Goal: Feedback & Contribution: Leave review/rating

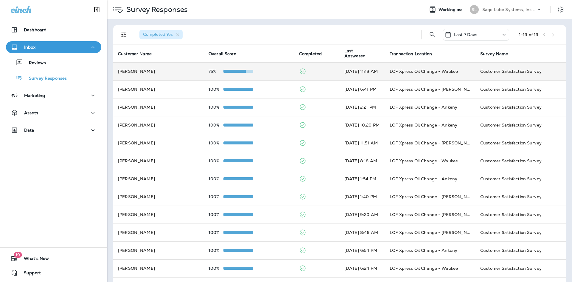
click at [279, 76] on td "75%" at bounding box center [249, 71] width 91 height 18
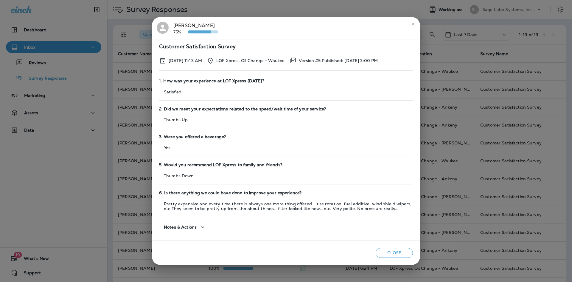
click at [387, 252] on button "Close" at bounding box center [394, 253] width 37 height 10
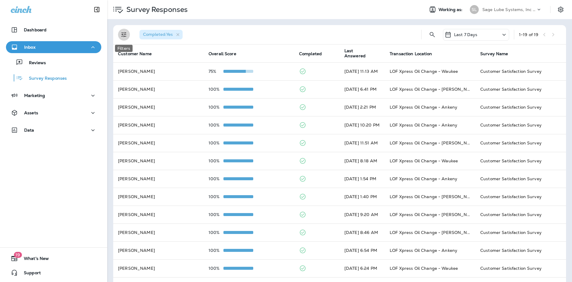
click at [119, 36] on button "Filters" at bounding box center [124, 35] width 12 height 12
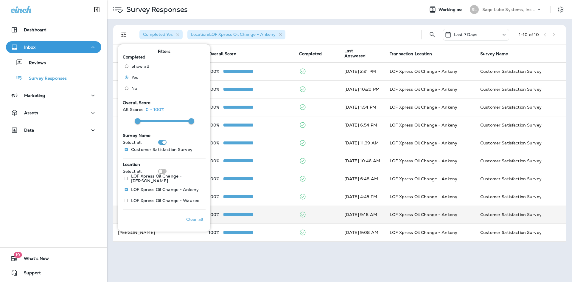
click at [260, 213] on div "100%" at bounding box center [249, 214] width 81 height 5
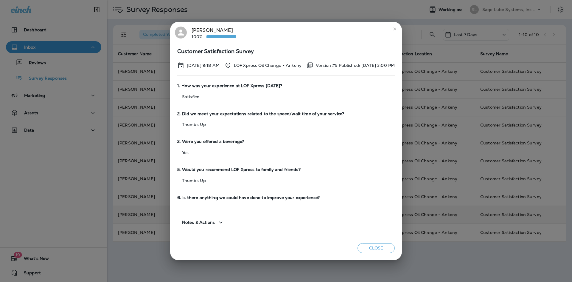
click at [378, 242] on div "Close" at bounding box center [286, 248] width 232 height 24
click at [378, 252] on button "Close" at bounding box center [376, 248] width 37 height 10
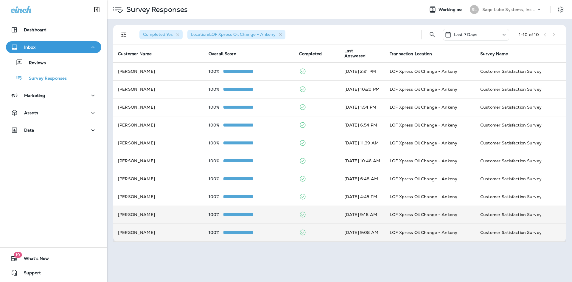
click at [380, 239] on td "[DATE] 9:08 AM" at bounding box center [362, 232] width 45 height 18
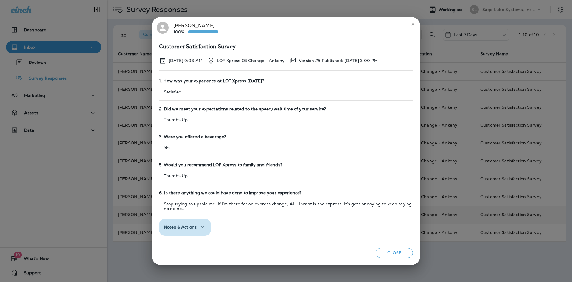
click at [199, 226] on icon "button" at bounding box center [202, 226] width 7 height 7
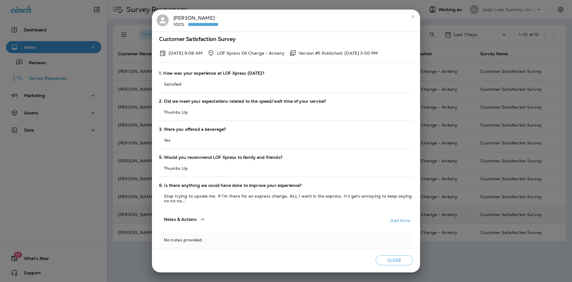
click at [408, 259] on button "Close" at bounding box center [394, 260] width 37 height 10
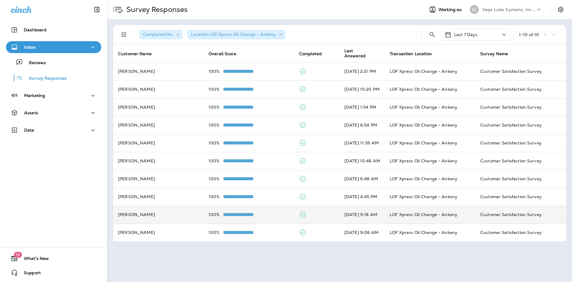
click at [374, 220] on td "[DATE] 9:18 AM" at bounding box center [362, 214] width 45 height 18
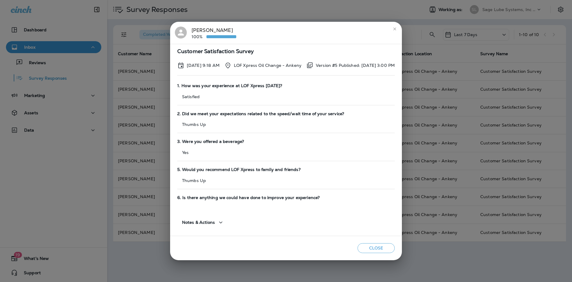
click at [375, 251] on button "Close" at bounding box center [376, 248] width 37 height 10
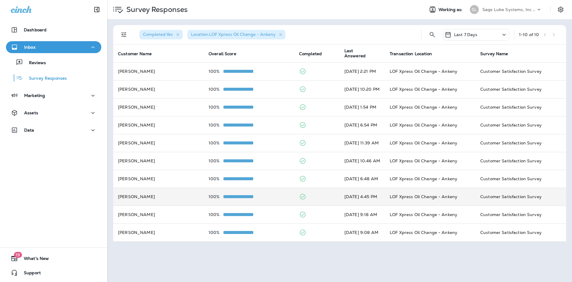
click at [322, 194] on td at bounding box center [316, 196] width 45 height 18
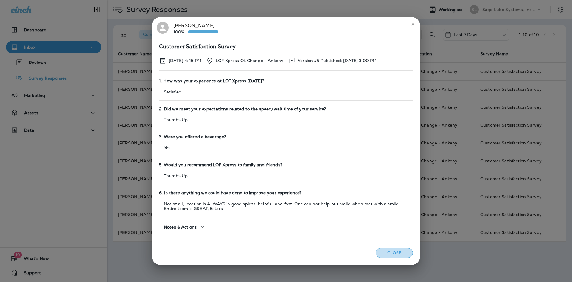
click at [384, 252] on button "Close" at bounding box center [394, 253] width 37 height 10
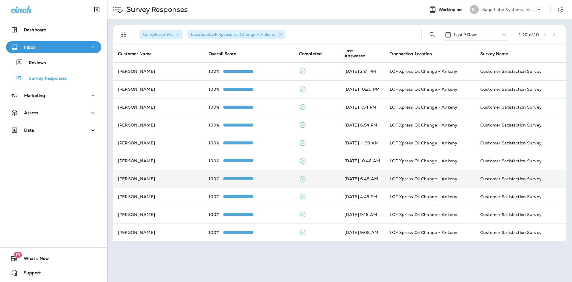
click at [268, 181] on div "100%" at bounding box center [249, 178] width 81 height 5
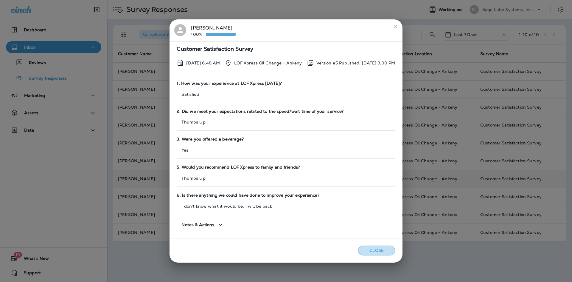
click at [380, 248] on button "Close" at bounding box center [376, 250] width 37 height 10
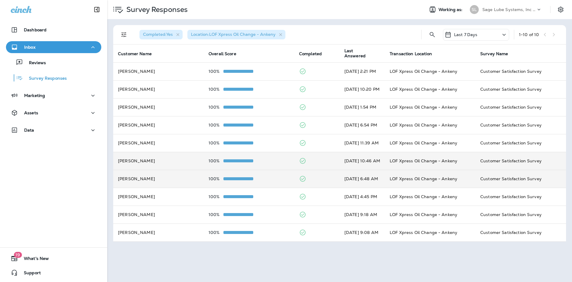
click at [172, 157] on td "[PERSON_NAME]" at bounding box center [158, 161] width 91 height 18
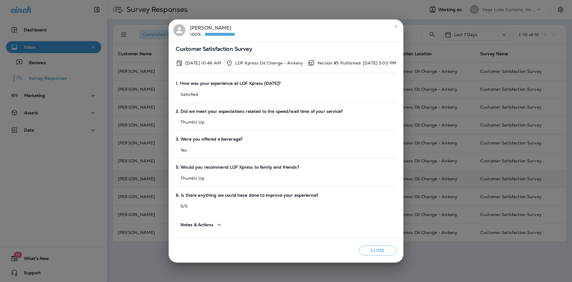
click at [384, 255] on div "Close" at bounding box center [286, 250] width 235 height 24
click at [371, 250] on button "Close" at bounding box center [377, 250] width 37 height 10
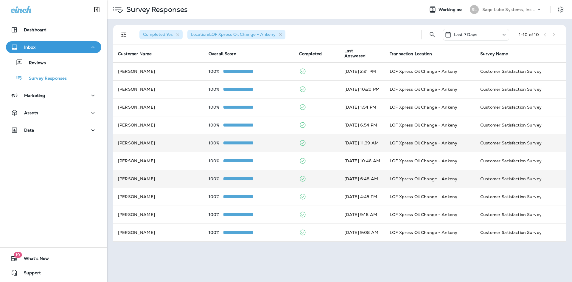
click at [164, 145] on td "[PERSON_NAME]" at bounding box center [158, 143] width 91 height 18
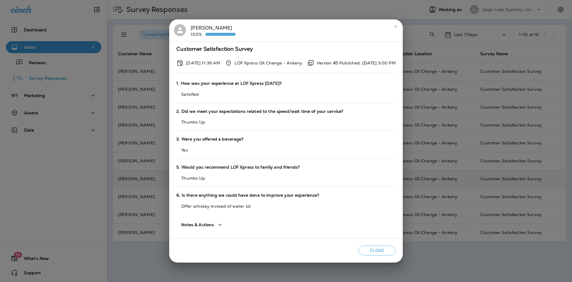
click at [381, 248] on button "Close" at bounding box center [376, 250] width 37 height 10
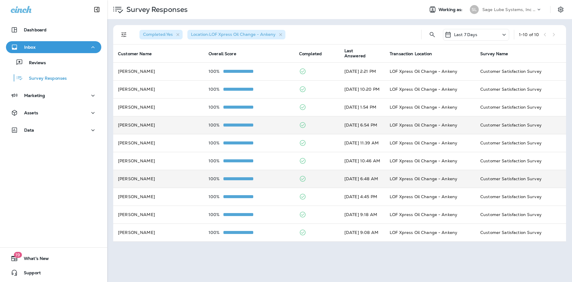
click at [209, 123] on p "100%" at bounding box center [216, 124] width 15 height 5
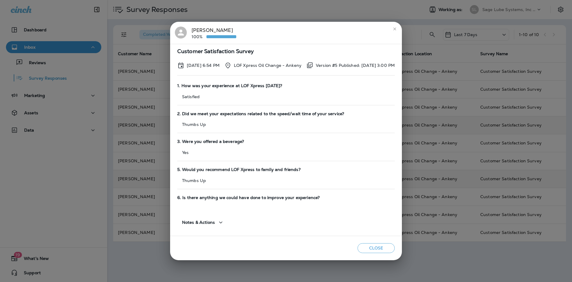
click at [378, 248] on button "Close" at bounding box center [376, 248] width 37 height 10
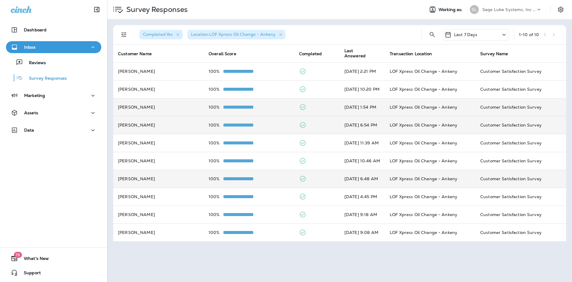
click at [193, 108] on td "[PERSON_NAME]" at bounding box center [158, 107] width 91 height 18
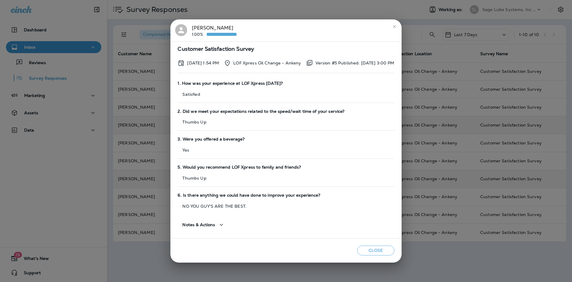
click at [376, 249] on button "Close" at bounding box center [375, 250] width 37 height 10
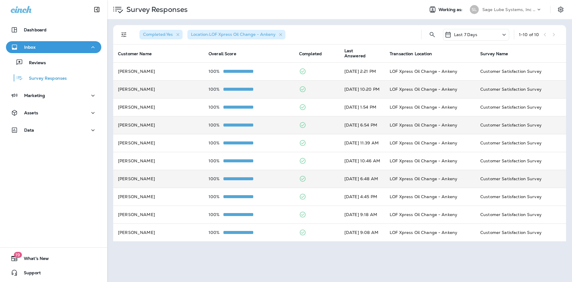
click at [209, 87] on p "100%" at bounding box center [216, 89] width 15 height 5
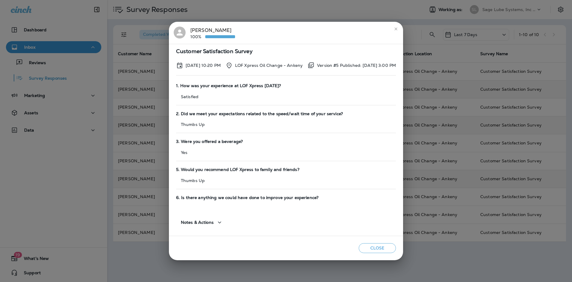
click at [378, 243] on button "Close" at bounding box center [377, 248] width 37 height 10
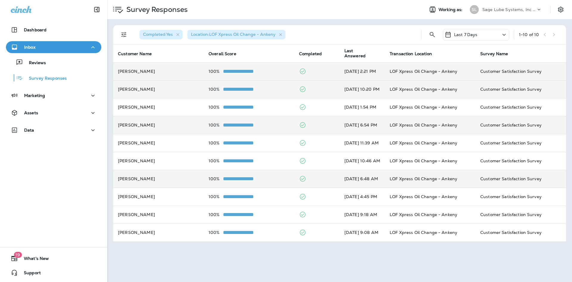
click at [209, 71] on p "100%" at bounding box center [216, 71] width 15 height 5
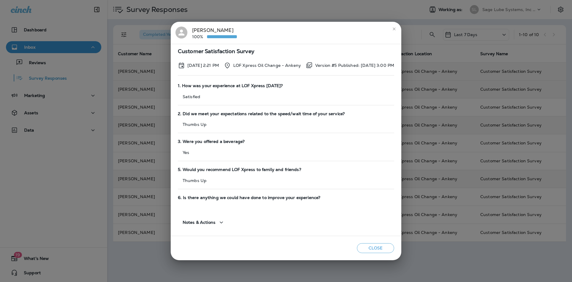
click at [380, 245] on button "Close" at bounding box center [375, 248] width 37 height 10
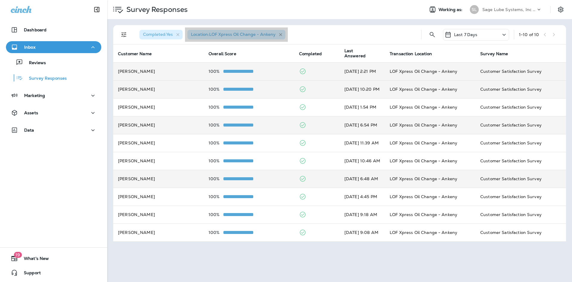
click at [280, 35] on icon "button" at bounding box center [280, 34] width 3 height 3
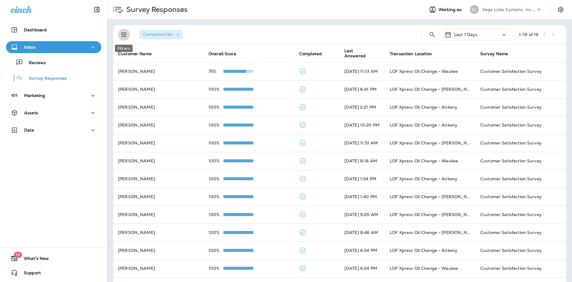
click at [120, 34] on icon "Filters" at bounding box center [123, 34] width 7 height 7
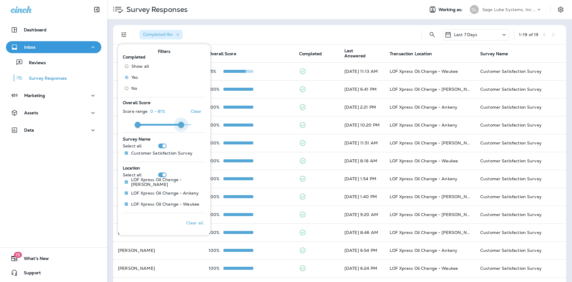
type input "*"
drag, startPoint x: 194, startPoint y: 123, endPoint x: 111, endPoint y: 130, distance: 83.5
click at [111, 0] on body "Dashboard Inbox Reviews Survey Responses Marketing Assets Data 19 What's New Su…" at bounding box center [286, 0] width 572 height 0
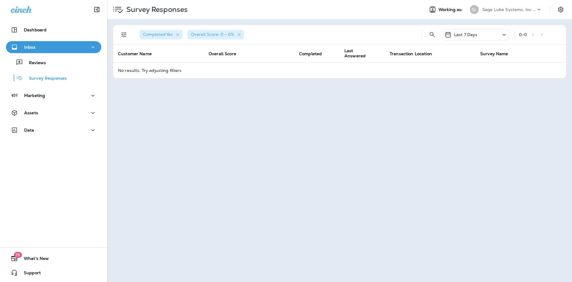
click at [476, 36] on p "Last 7 Days" at bounding box center [466, 34] width 24 height 5
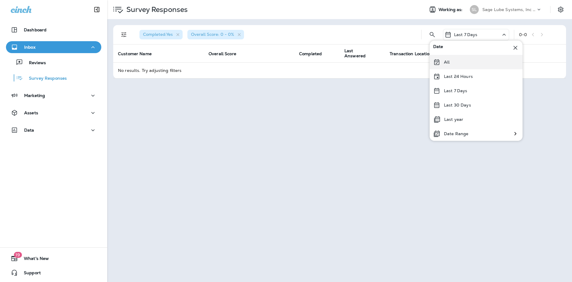
click at [463, 67] on div "All" at bounding box center [476, 62] width 93 height 14
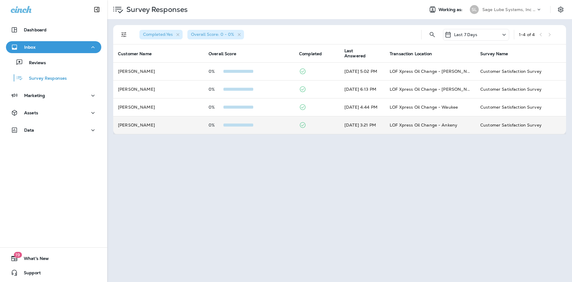
click at [315, 125] on td at bounding box center [316, 125] width 45 height 18
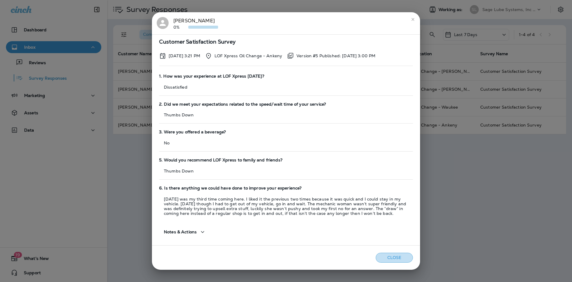
click at [400, 259] on button "Close" at bounding box center [394, 257] width 37 height 10
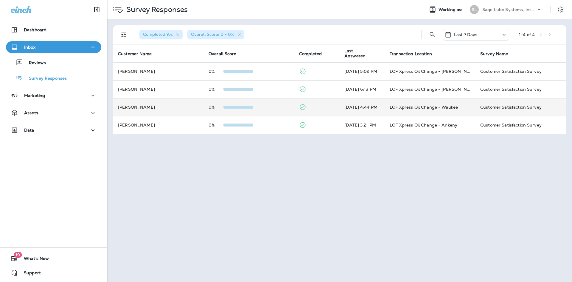
click at [243, 105] on div at bounding box center [238, 107] width 30 height 5
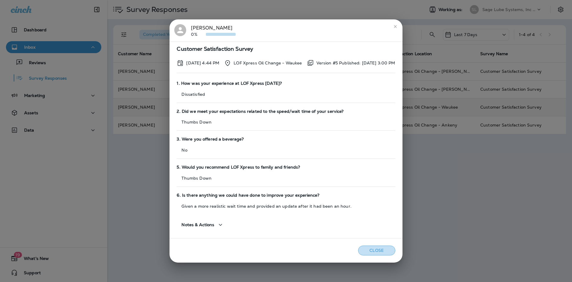
click at [384, 250] on button "Close" at bounding box center [376, 250] width 37 height 10
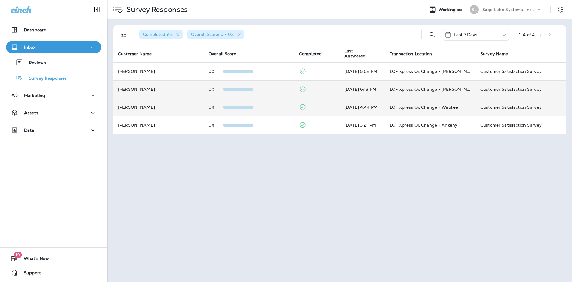
click at [279, 87] on div "0%" at bounding box center [249, 89] width 81 height 5
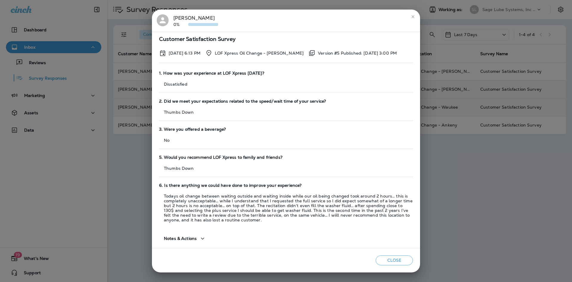
scroll to position [4, 0]
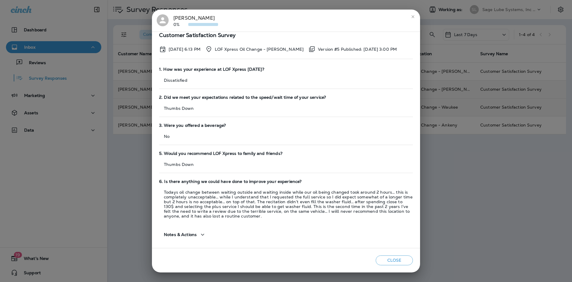
click at [394, 266] on div "Close" at bounding box center [286, 260] width 268 height 24
click at [395, 262] on button "Close" at bounding box center [394, 260] width 37 height 10
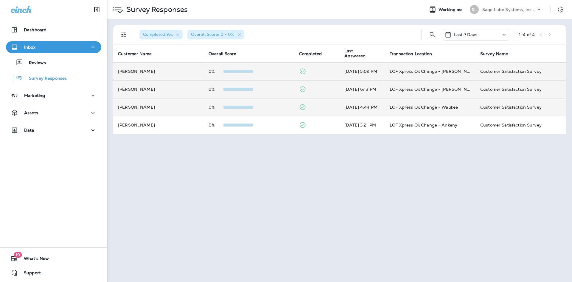
click at [330, 71] on td at bounding box center [316, 71] width 45 height 18
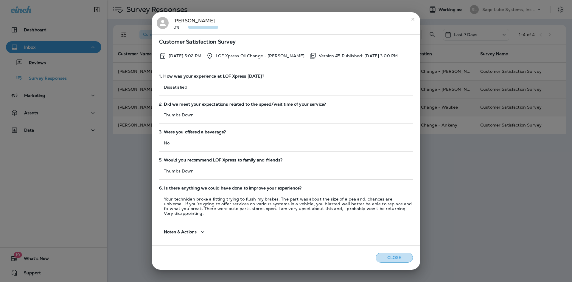
click at [385, 256] on button "Close" at bounding box center [394, 257] width 37 height 10
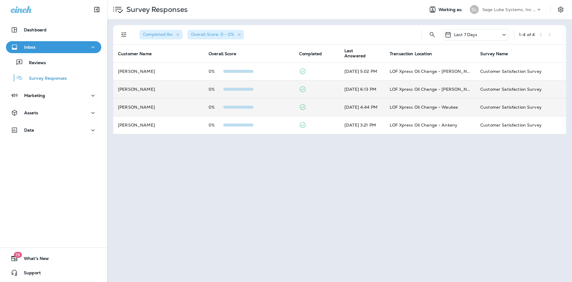
click at [490, 35] on div "Last 7 Days" at bounding box center [476, 35] width 66 height 12
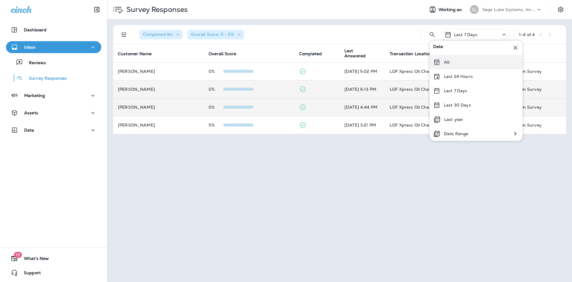
click at [470, 57] on div "All" at bounding box center [476, 62] width 93 height 14
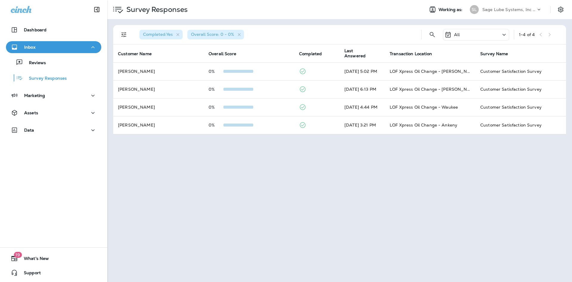
click at [457, 33] on p "All" at bounding box center [457, 34] width 6 height 5
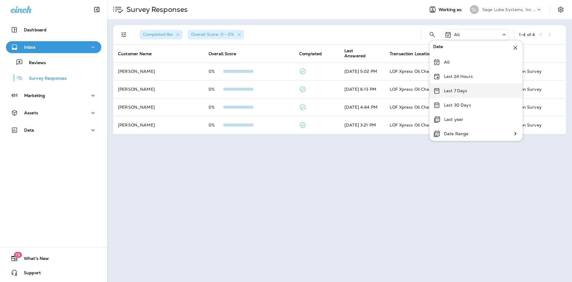
click at [455, 90] on p "Last 7 Days" at bounding box center [456, 90] width 24 height 5
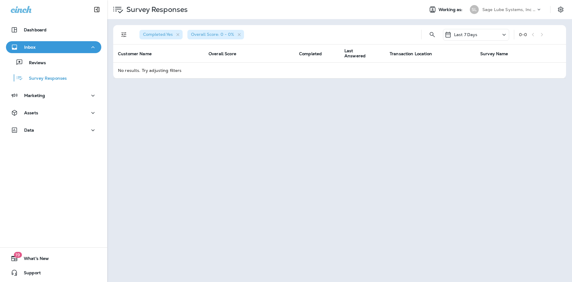
click at [463, 34] on p "Last 7 Days" at bounding box center [466, 34] width 24 height 5
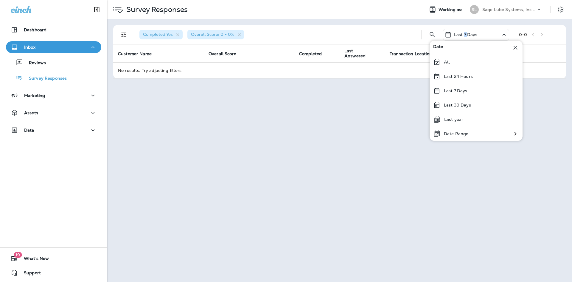
click at [464, 34] on p "Last 7 Days" at bounding box center [466, 34] width 24 height 5
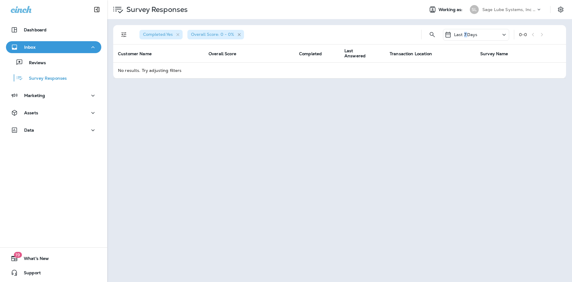
click at [239, 35] on icon "button" at bounding box center [239, 34] width 5 height 5
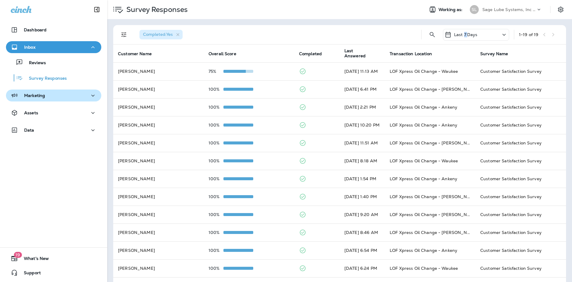
click at [89, 96] on icon "button" at bounding box center [92, 95] width 7 height 7
click at [56, 117] on div "Journeys Text Broadcasts Email Broadcasts" at bounding box center [53, 124] width 95 height 46
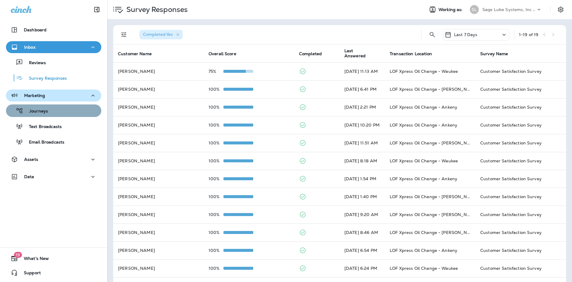
click at [56, 112] on div "Journeys" at bounding box center [53, 110] width 91 height 9
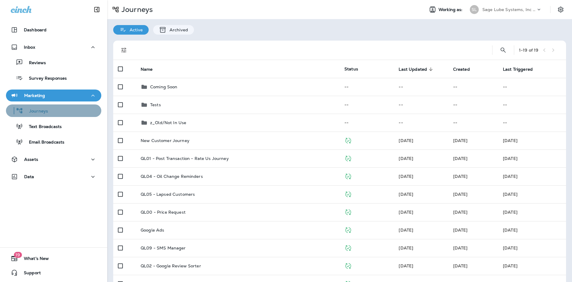
click at [56, 112] on div "Journeys" at bounding box center [53, 110] width 91 height 9
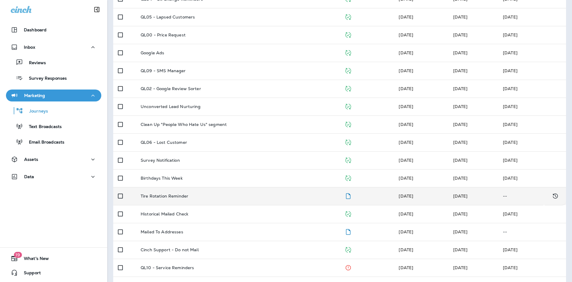
scroll to position [196, 0]
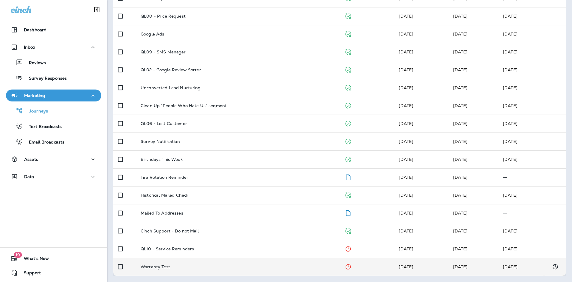
click at [196, 265] on div "Warranty Test" at bounding box center [238, 266] width 194 height 5
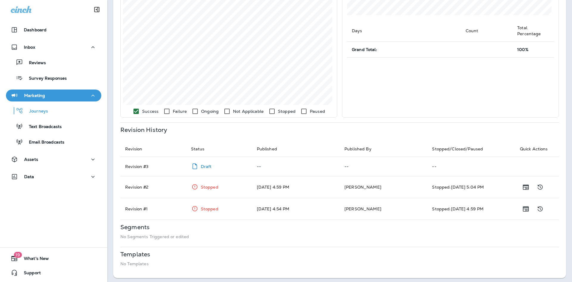
scroll to position [146, 0]
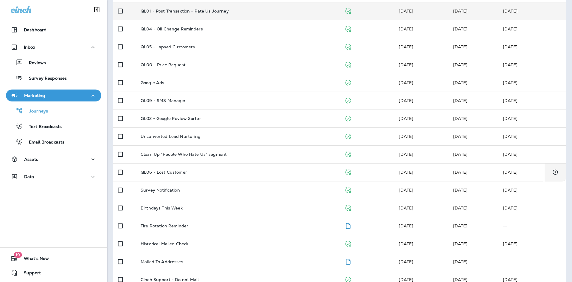
scroll to position [147, 0]
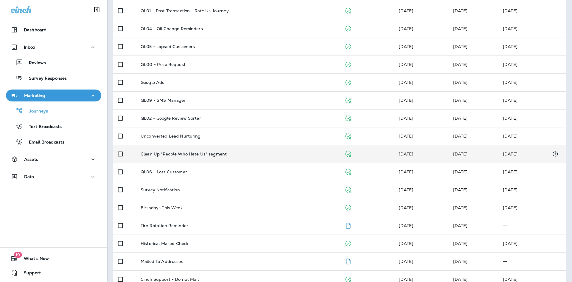
click at [201, 157] on td "Clean Up "People Who Hate Us" segment" at bounding box center [238, 154] width 204 height 18
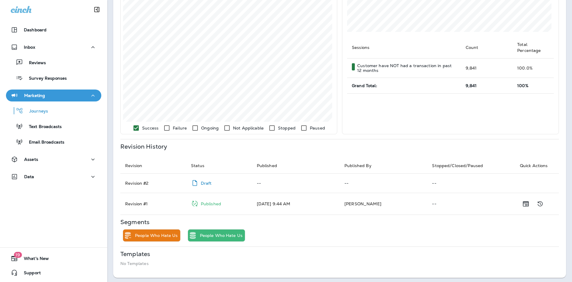
scroll to position [165, 0]
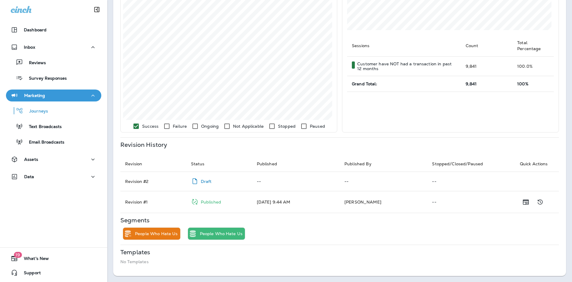
click at [213, 233] on p "People Who Hate Us" at bounding box center [221, 233] width 43 height 5
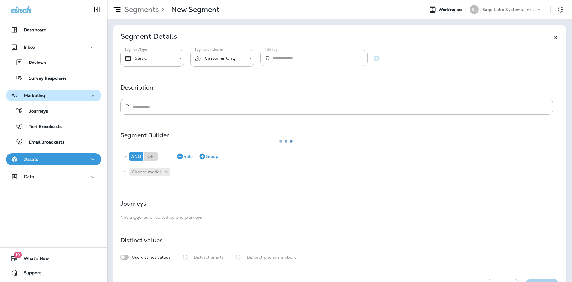
type textarea "**********"
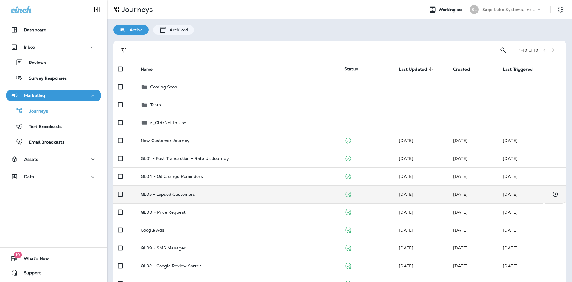
click at [204, 193] on div "QL05 - Lapsed Customers" at bounding box center [238, 194] width 194 height 5
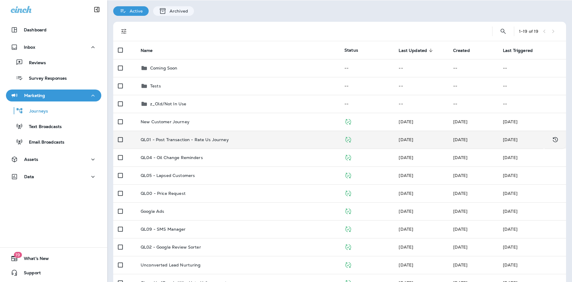
scroll to position [19, 0]
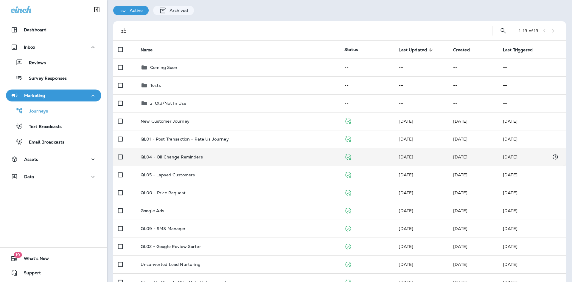
click at [201, 155] on p "QL04 - Oil Change Reminders" at bounding box center [172, 156] width 62 height 5
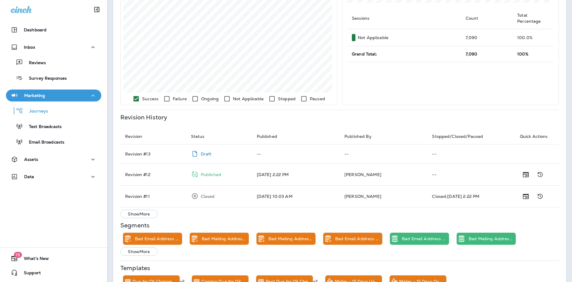
scroll to position [193, 0]
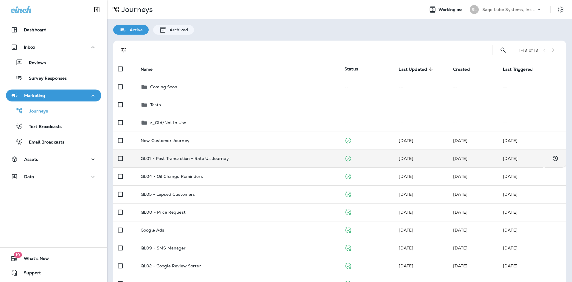
click at [188, 162] on td "QL01 - Post Transaction - Rate Us Journey" at bounding box center [238, 158] width 204 height 18
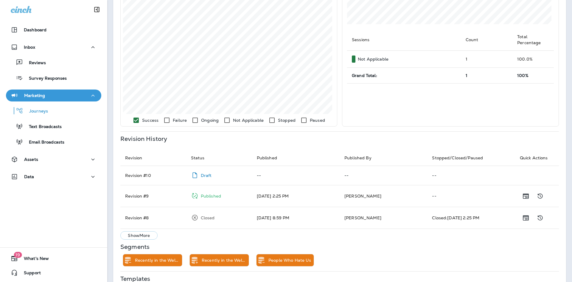
scroll to position [202, 0]
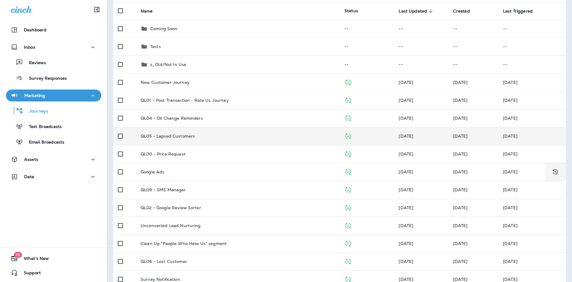
scroll to position [58, 0]
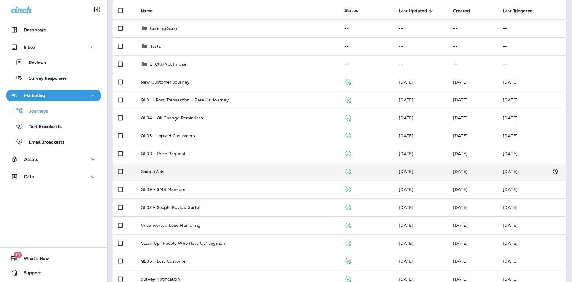
click at [199, 175] on td "Google Ads" at bounding box center [238, 171] width 204 height 18
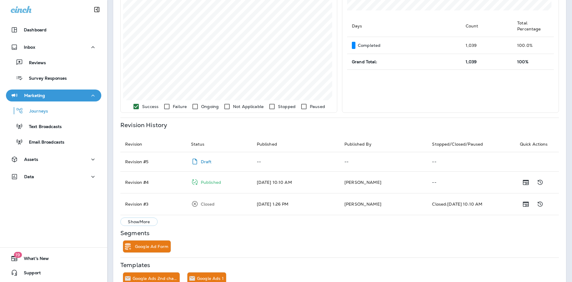
scroll to position [202, 0]
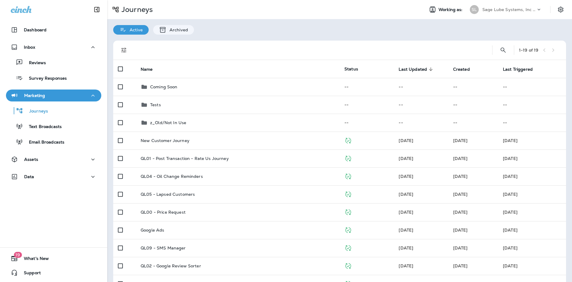
click at [169, 37] on div "1 - 19 of 19 Name Status Last Updated sorted descending Created Last Triggered …" at bounding box center [339, 256] width 465 height 443
click at [169, 32] on div "Archived" at bounding box center [173, 30] width 41 height 10
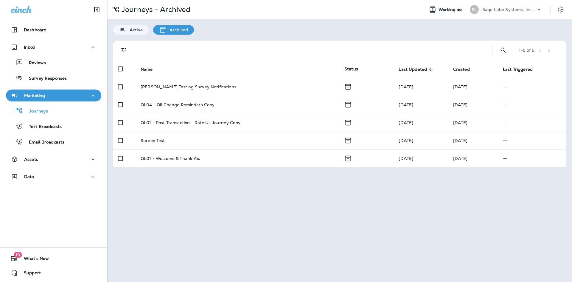
click at [133, 29] on p "Active" at bounding box center [135, 29] width 16 height 5
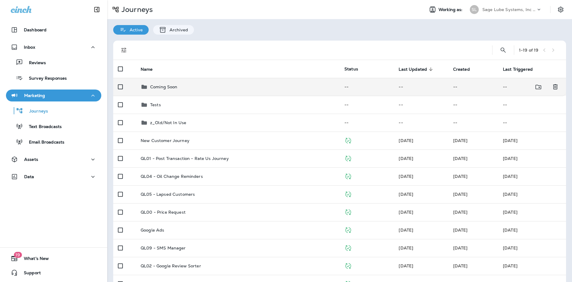
click at [183, 91] on td "Coming Soon" at bounding box center [238, 87] width 204 height 18
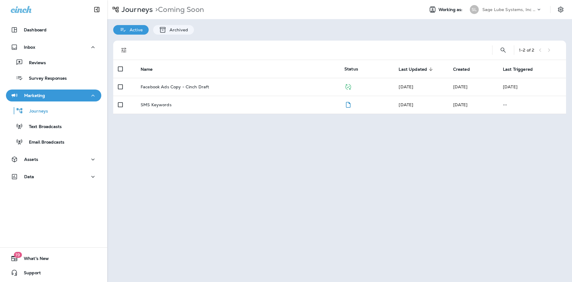
click at [139, 32] on p "Active" at bounding box center [135, 29] width 16 height 5
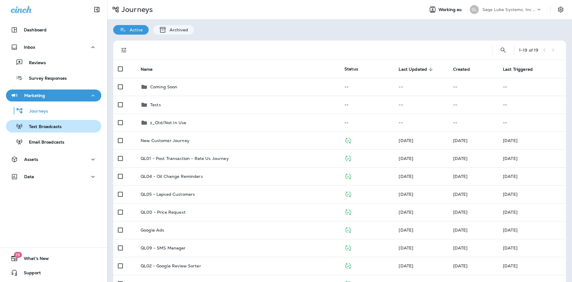
click at [94, 124] on div "Text Broadcasts" at bounding box center [53, 126] width 91 height 9
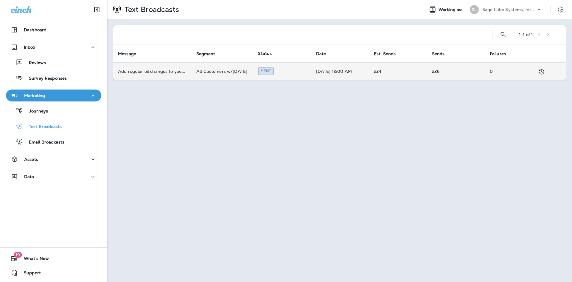
click at [197, 72] on td "All Customers w/[DATE]" at bounding box center [223, 71] width 62 height 18
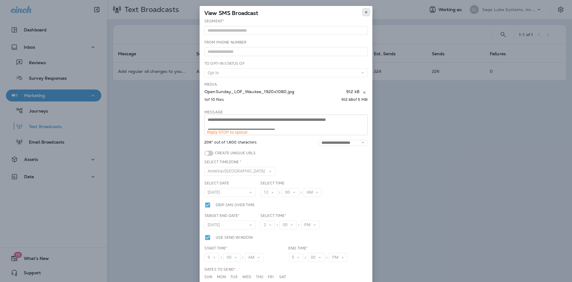
click at [364, 12] on icon at bounding box center [366, 12] width 4 height 4
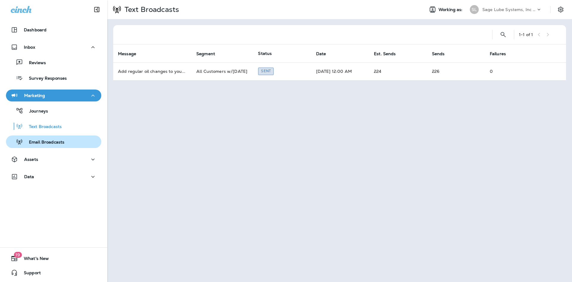
click at [56, 140] on p "Email Broadcasts" at bounding box center [43, 142] width 41 height 6
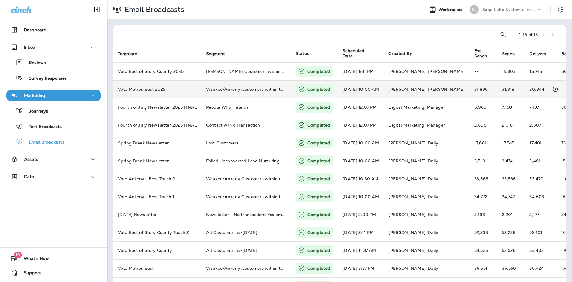
click at [196, 85] on td "Vote Metros Best 2025" at bounding box center [157, 89] width 88 height 18
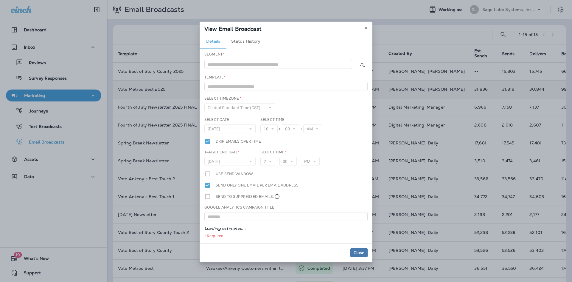
type input "**********"
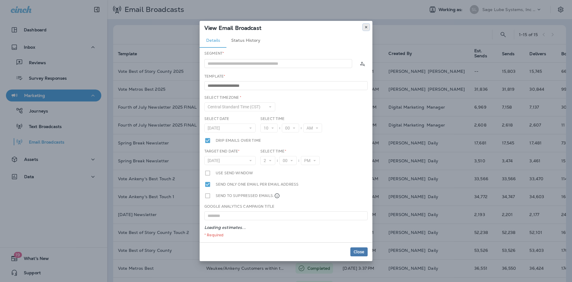
click at [364, 27] on button at bounding box center [366, 27] width 7 height 7
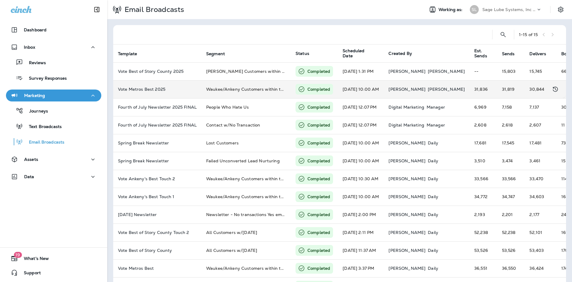
click at [366, 86] on td "[DATE] 10:00 AM" at bounding box center [361, 89] width 46 height 18
type input "**********"
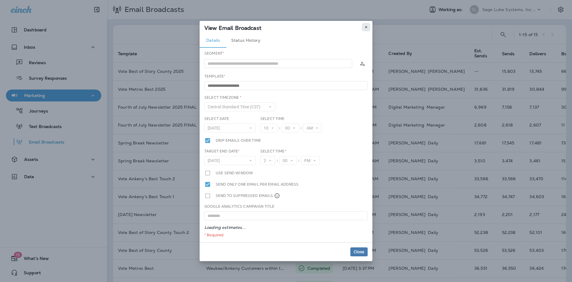
click at [364, 29] on button at bounding box center [366, 27] width 7 height 7
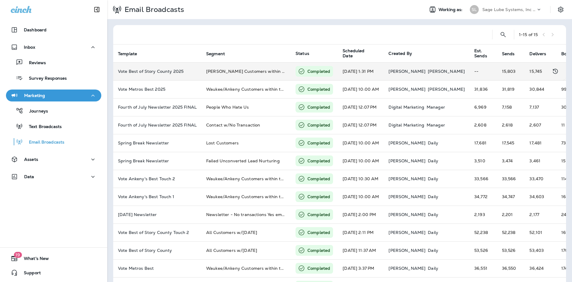
click at [268, 74] on td "[PERSON_NAME] Customers within the last 2 years (Email List)" at bounding box center [245, 71] width 89 height 18
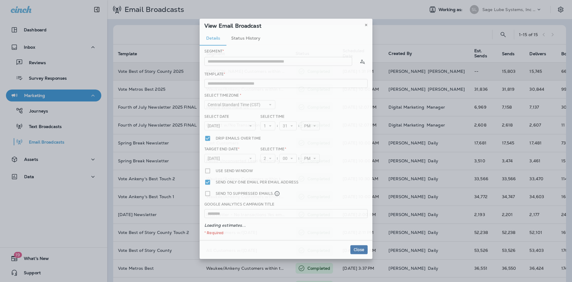
type input "**********"
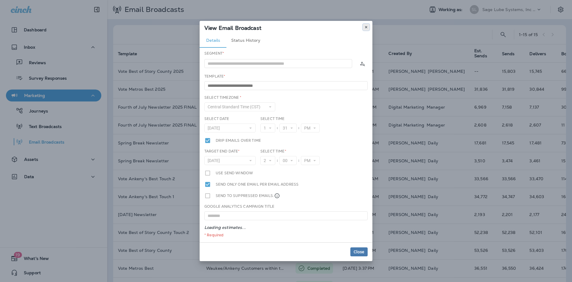
click at [367, 28] on icon at bounding box center [366, 27] width 4 height 4
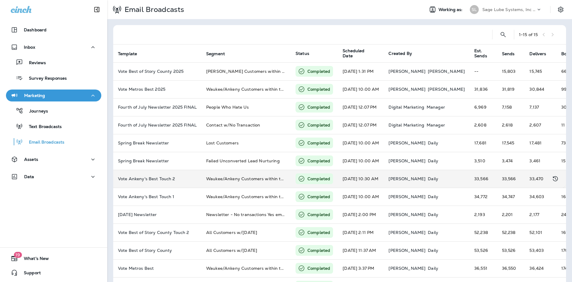
click at [406, 181] on td "[PERSON_NAME]" at bounding box center [427, 179] width 86 height 18
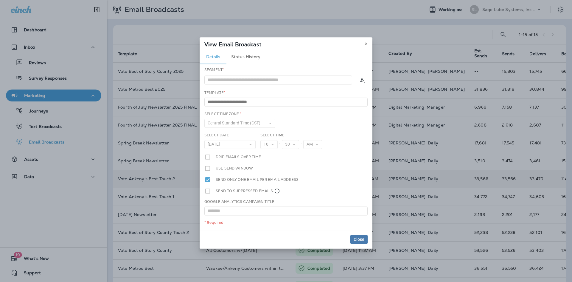
type input "**********"
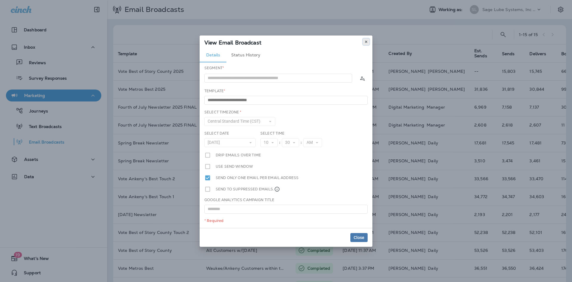
click at [366, 44] on button at bounding box center [366, 41] width 7 height 7
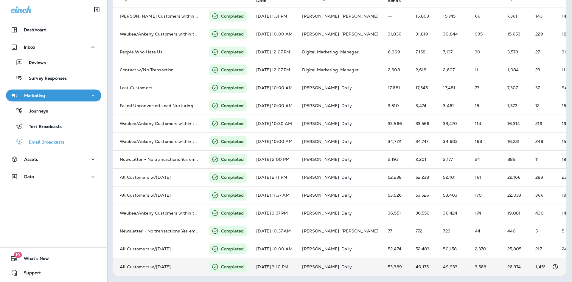
scroll to position [0, 111]
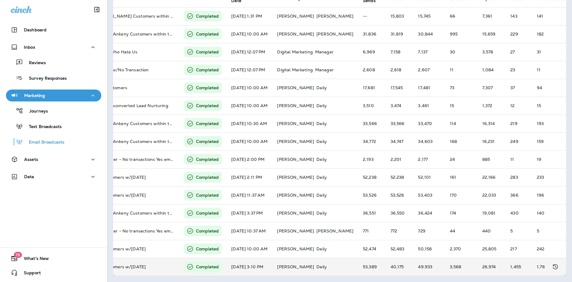
click at [386, 259] on td "40,175" at bounding box center [400, 266] width 28 height 18
type input "**********"
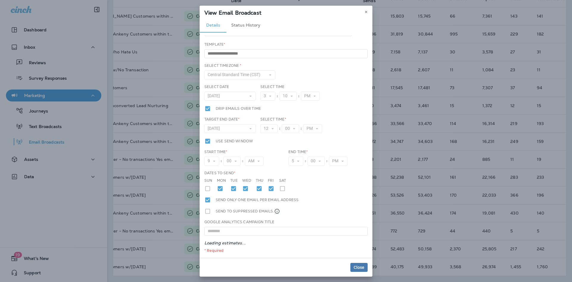
scroll to position [0, 0]
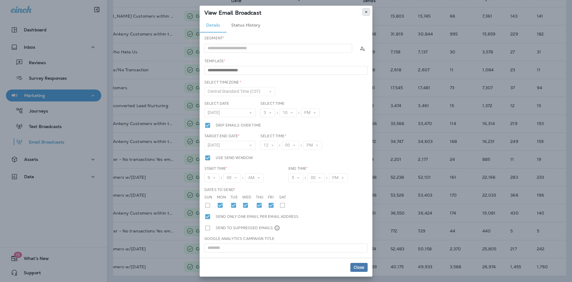
click at [365, 11] on icon at bounding box center [366, 12] width 4 height 4
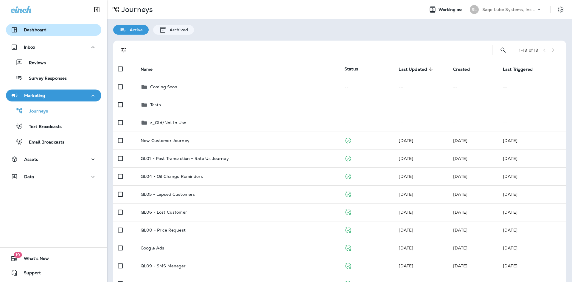
click at [42, 29] on p "Dashboard" at bounding box center [35, 29] width 23 height 5
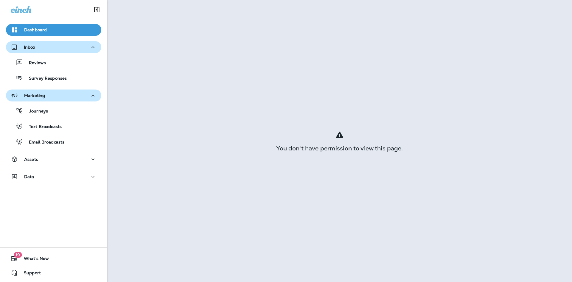
click at [44, 44] on div "Inbox" at bounding box center [54, 47] width 86 height 7
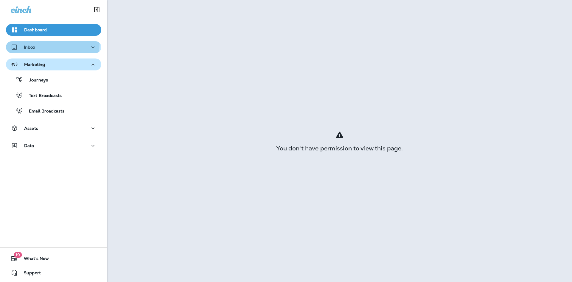
click at [44, 44] on div "Inbox" at bounding box center [54, 47] width 86 height 7
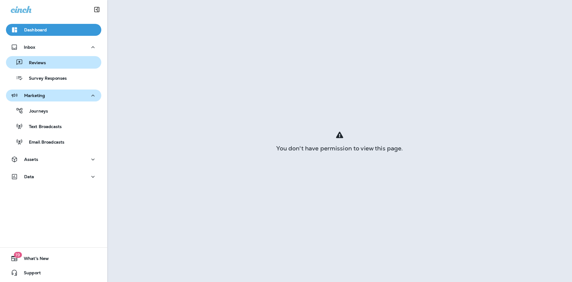
click at [46, 60] on div "Reviews" at bounding box center [53, 62] width 91 height 9
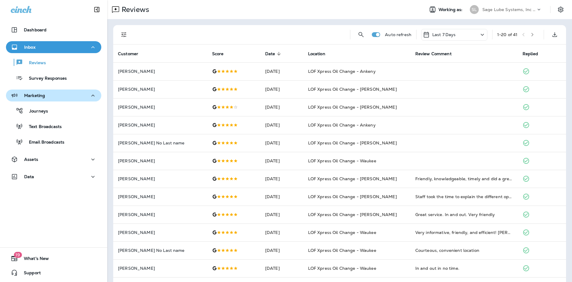
click at [472, 33] on div "Last 7 Days" at bounding box center [454, 35] width 66 height 12
click at [491, 50] on icon at bounding box center [489, 47] width 7 height 7
click at [532, 36] on icon "button" at bounding box center [533, 35] width 2 height 4
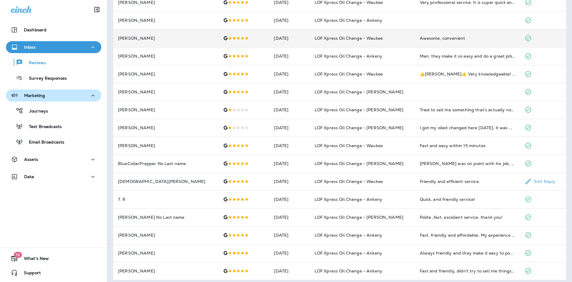
scroll to position [145, 0]
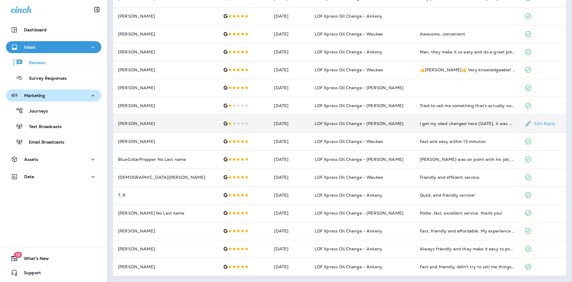
click at [355, 128] on td "LOF Xpress Oil Change - [PERSON_NAME]" at bounding box center [362, 123] width 105 height 18
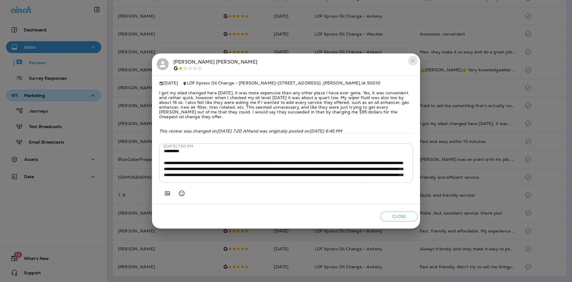
click at [411, 59] on icon "close" at bounding box center [413, 60] width 5 height 5
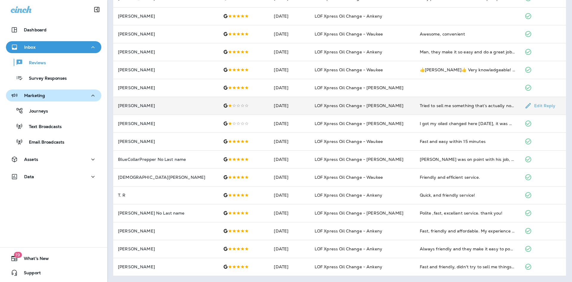
click at [242, 113] on td at bounding box center [243, 106] width 51 height 18
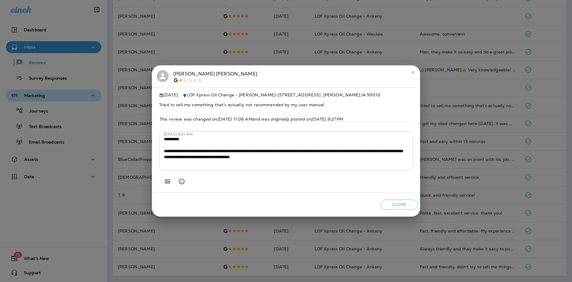
drag, startPoint x: 411, startPoint y: 70, endPoint x: 415, endPoint y: 88, distance: 18.6
drag, startPoint x: 415, startPoint y: 88, endPoint x: 367, endPoint y: 160, distance: 86.3
click at [367, 160] on textarea "**********" at bounding box center [286, 151] width 244 height 30
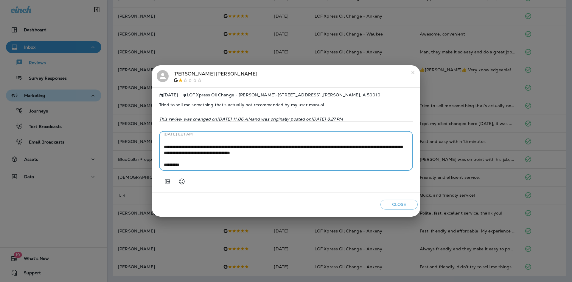
scroll to position [3, 0]
click at [412, 70] on icon "close" at bounding box center [413, 72] width 5 height 5
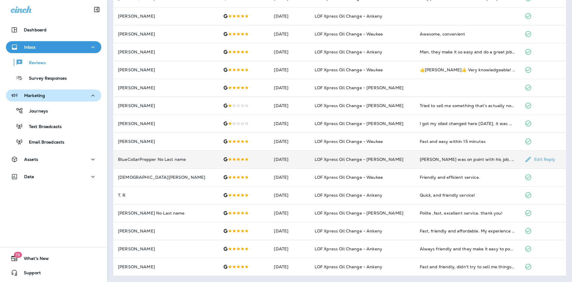
scroll to position [0, 0]
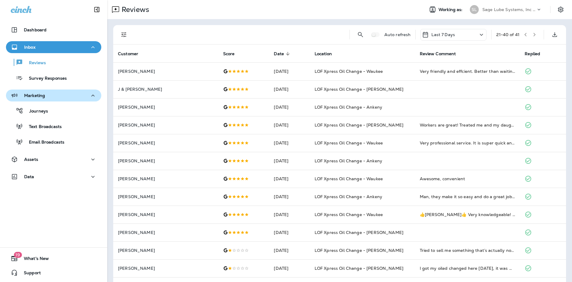
click at [459, 36] on div "Last 7 Days" at bounding box center [453, 35] width 66 height 12
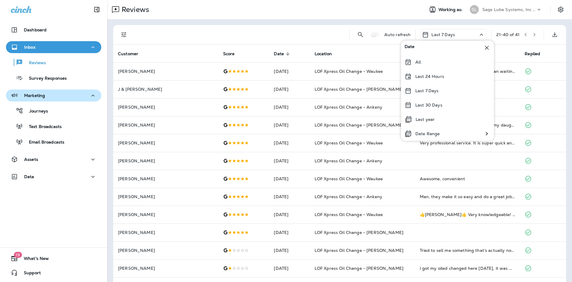
click at [457, 33] on div "Last 7 Days" at bounding box center [453, 35] width 66 height 12
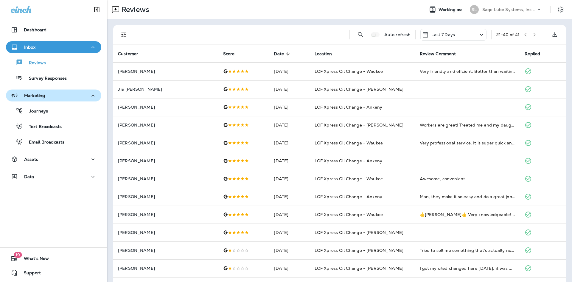
click at [534, 34] on icon "button" at bounding box center [535, 35] width 2 height 4
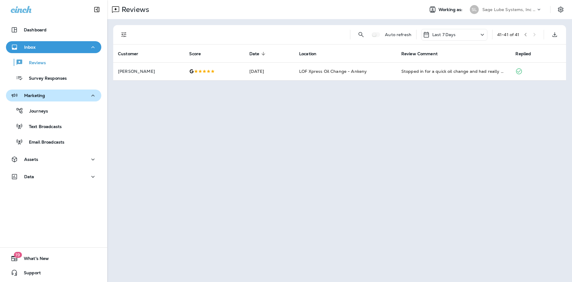
click at [463, 34] on div "Last 7 Days" at bounding box center [454, 35] width 66 height 12
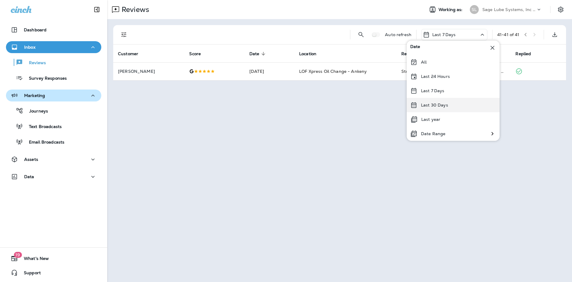
click at [432, 102] on div "Last 30 Days" at bounding box center [453, 105] width 93 height 14
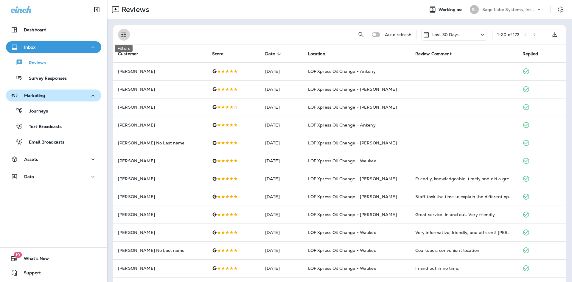
click at [119, 32] on button "Filters" at bounding box center [124, 35] width 12 height 12
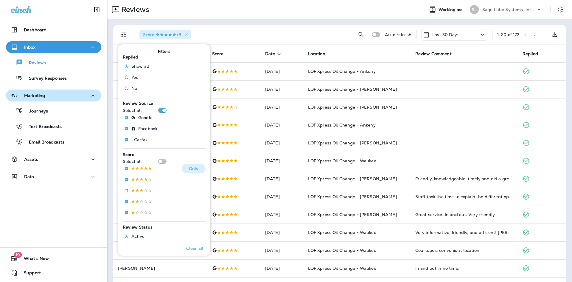
click at [126, 174] on div "Only" at bounding box center [164, 169] width 83 height 11
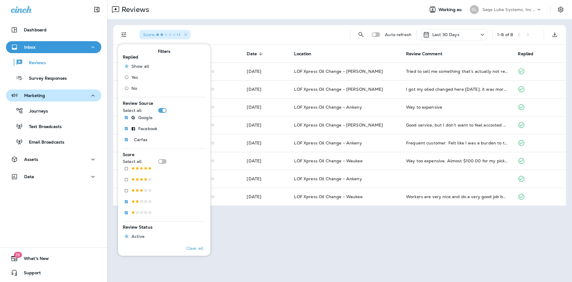
click at [289, 224] on div "Reviews Working as: [PERSON_NAME] Lube Systems, Inc dba LOF Xpress Oil Change S…" at bounding box center [339, 141] width 465 height 282
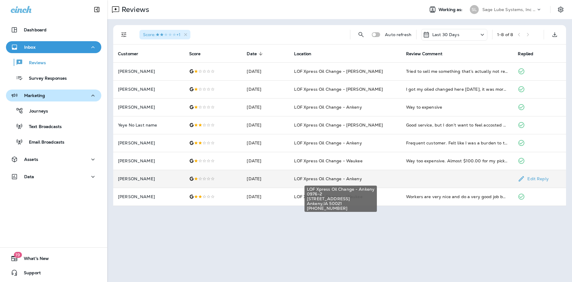
click at [310, 178] on span "LOF Xpress Oil Change - Ankeny" at bounding box center [328, 178] width 68 height 5
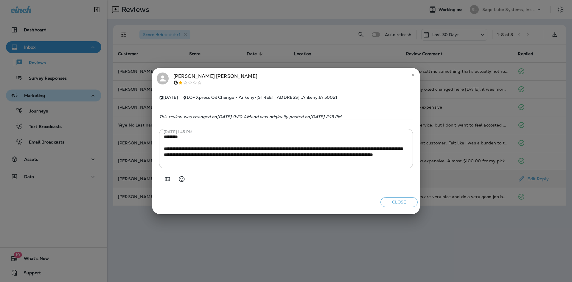
click at [393, 204] on button "Close" at bounding box center [398, 202] width 37 height 10
